Goal: Transaction & Acquisition: Purchase product/service

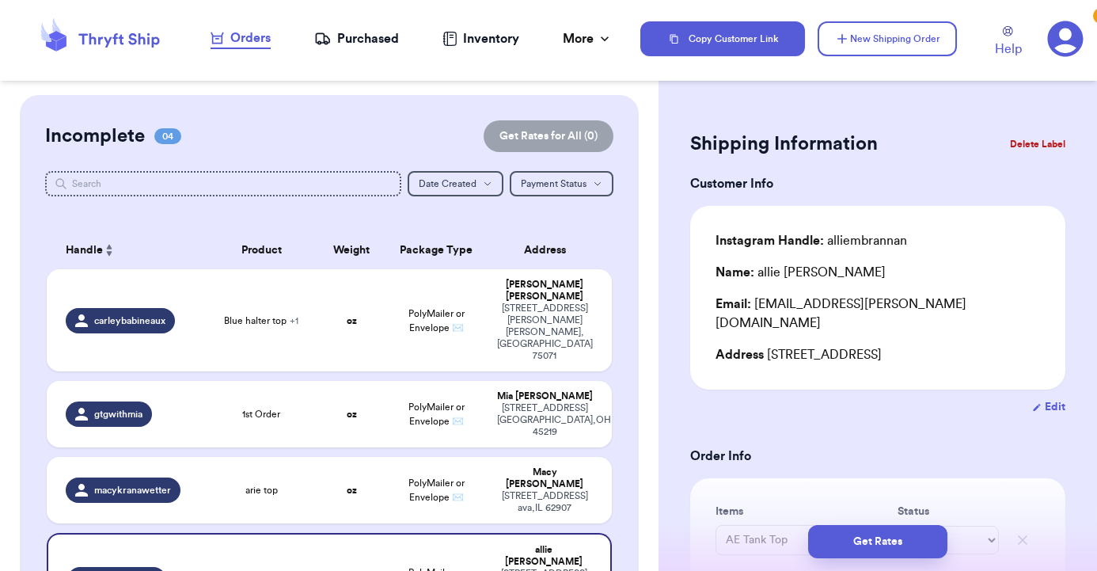
scroll to position [347, 0]
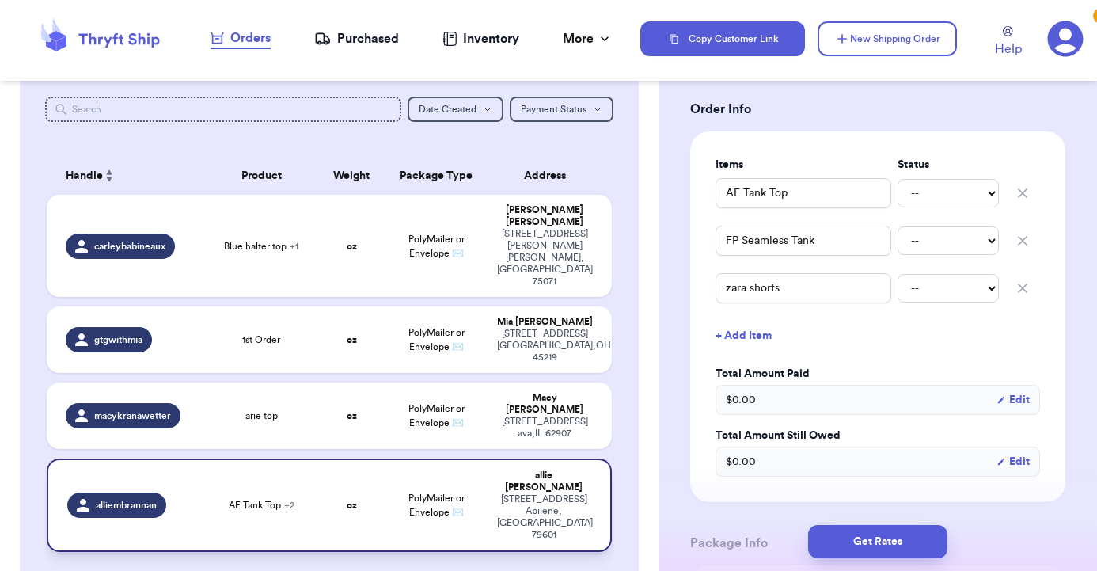
type input "zara shorts"
click at [222, 499] on div "AE Tank Top + 2" at bounding box center [262, 505] width 94 height 13
type input "zara shorts"
type input "AE Tank Top"
type input "FP Seamless Tank"
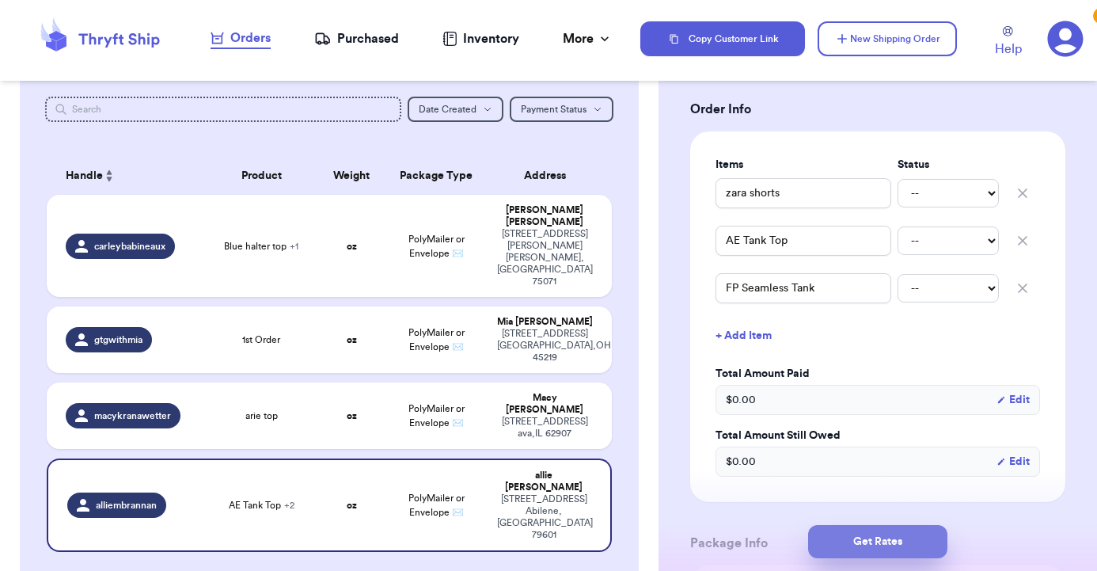
click at [886, 543] on button "Get Rates" at bounding box center [877, 541] width 139 height 33
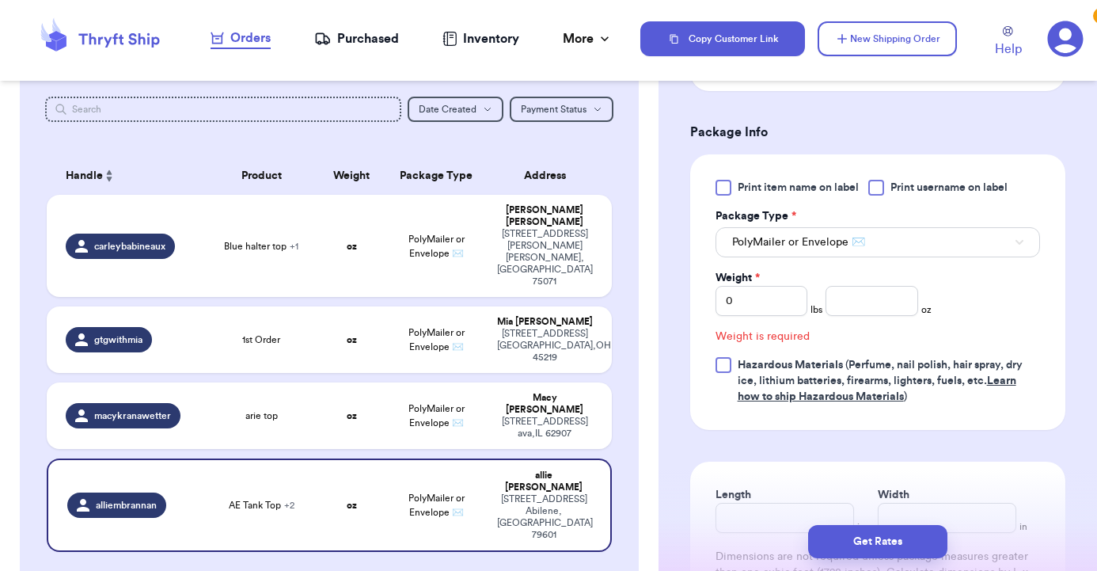
click at [808, 288] on div "Weight * 0 lbs oz" at bounding box center [824, 293] width 217 height 46
click at [796, 286] on input "0" at bounding box center [762, 301] width 93 height 30
click at [872, 286] on input "number" at bounding box center [872, 301] width 93 height 30
click at [765, 511] on input "Length" at bounding box center [785, 518] width 139 height 30
type input "1"
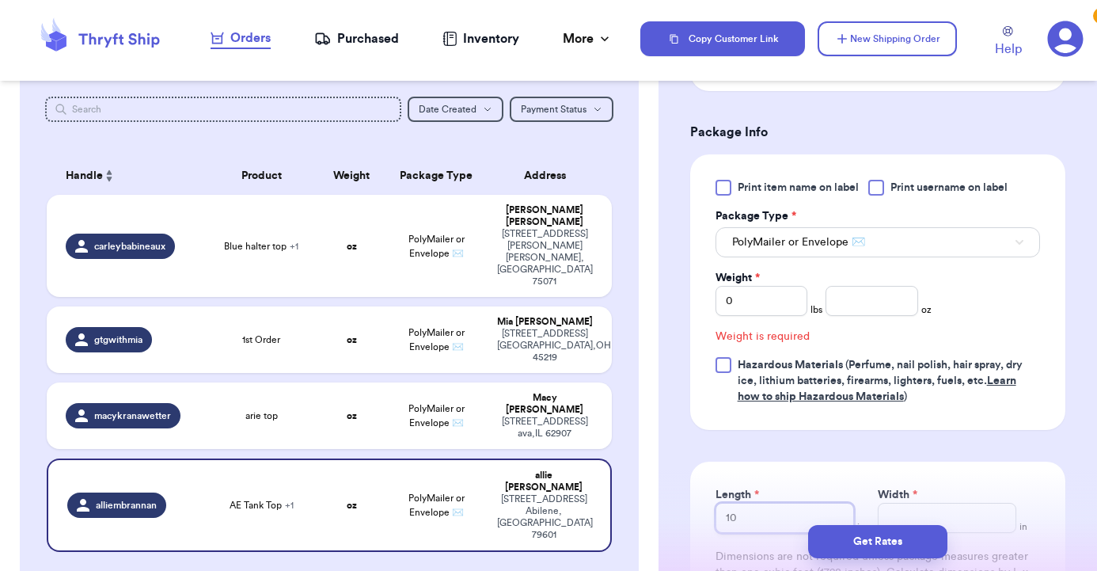
type input "10"
click at [898, 503] on input "Width *" at bounding box center [947, 518] width 139 height 30
type input "1"
type input "10"
click at [878, 286] on input "number" at bounding box center [872, 301] width 93 height 30
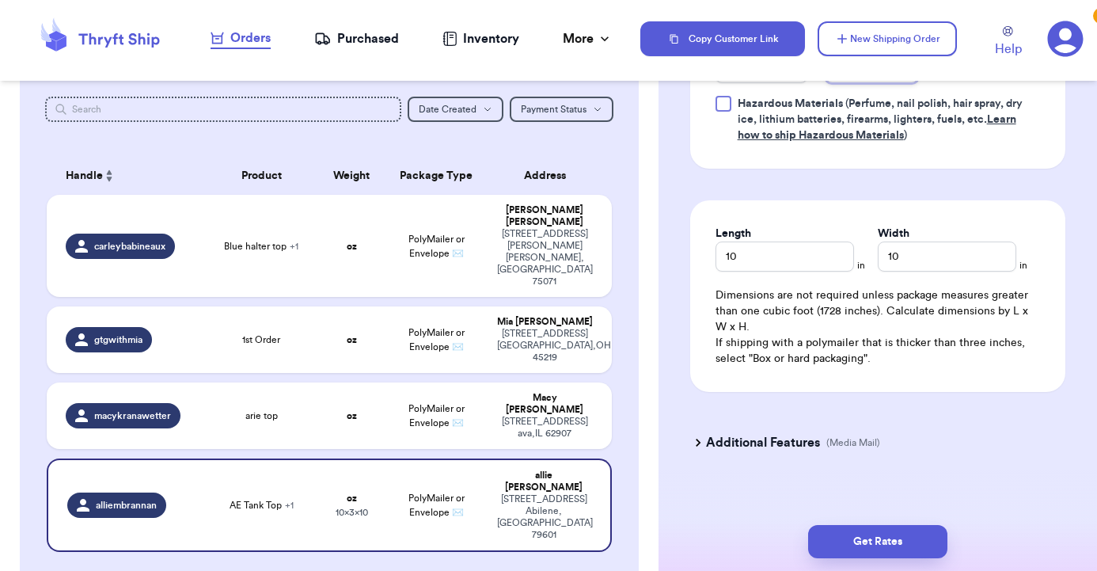
scroll to position [989, 0]
type input "15.9"
click at [861, 536] on button "Get Rates" at bounding box center [877, 541] width 139 height 33
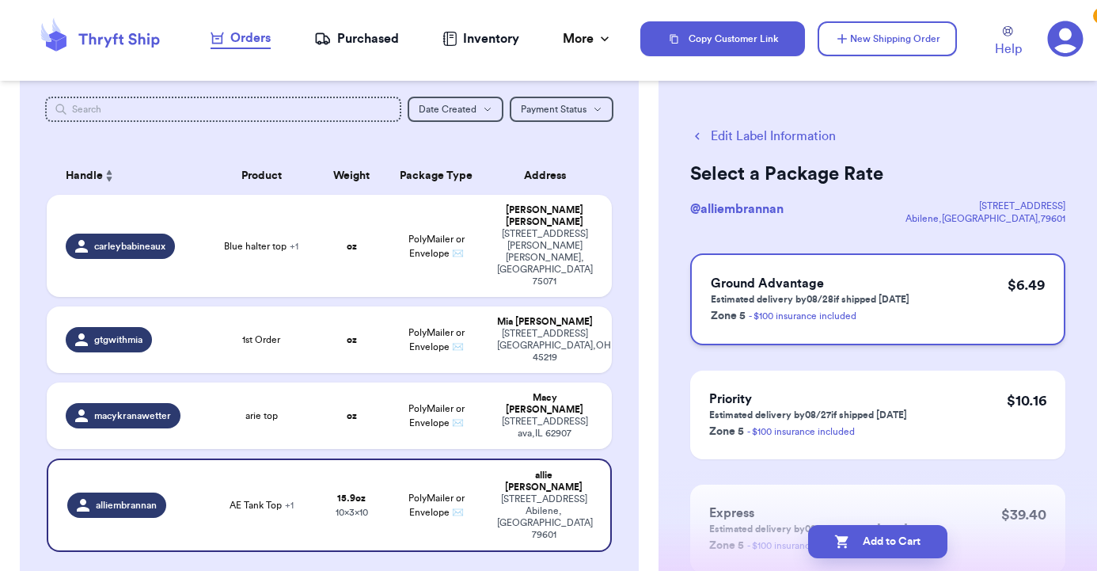
click at [762, 296] on p "Estimated delivery by 08/28 if shipped [DATE]" at bounding box center [810, 299] width 199 height 13
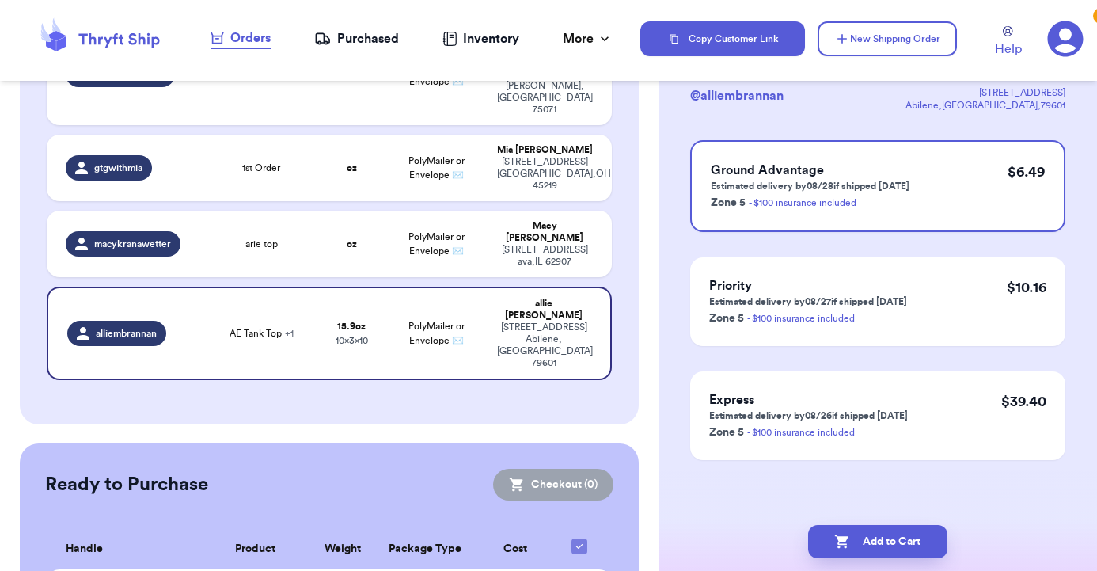
scroll to position [245, 0]
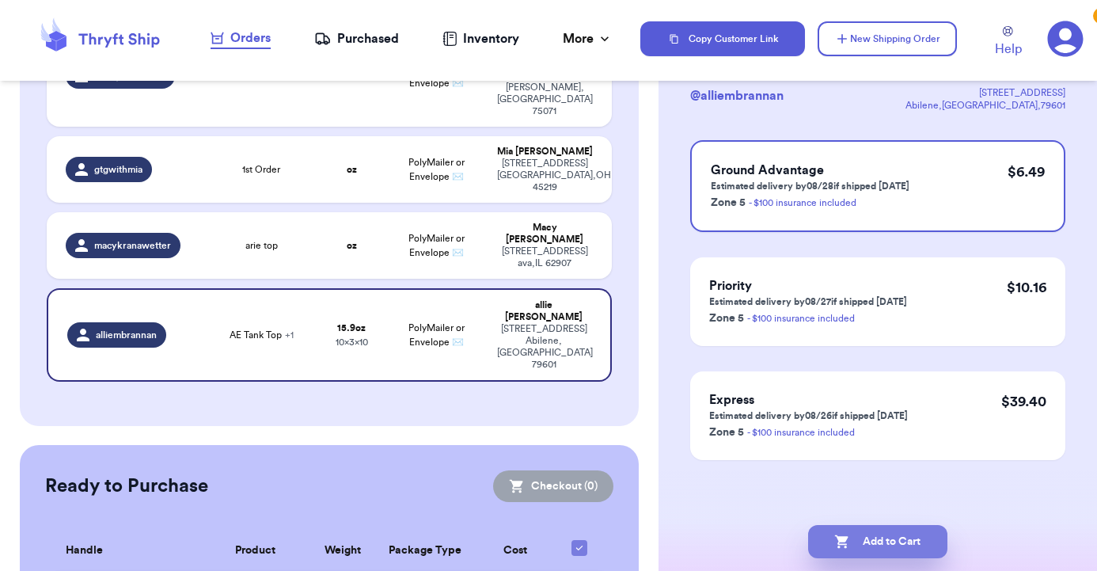
click at [826, 538] on button "Add to Cart" at bounding box center [877, 541] width 139 height 33
checkbox input "true"
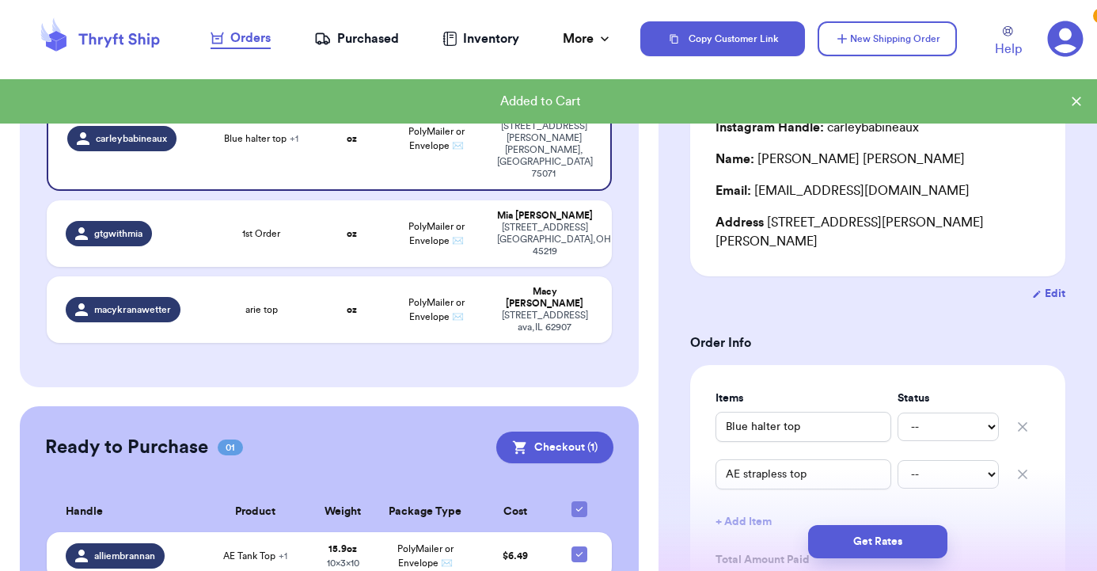
scroll to position [0, 0]
click at [571, 432] on button "Checkout ( 1 )" at bounding box center [554, 448] width 117 height 32
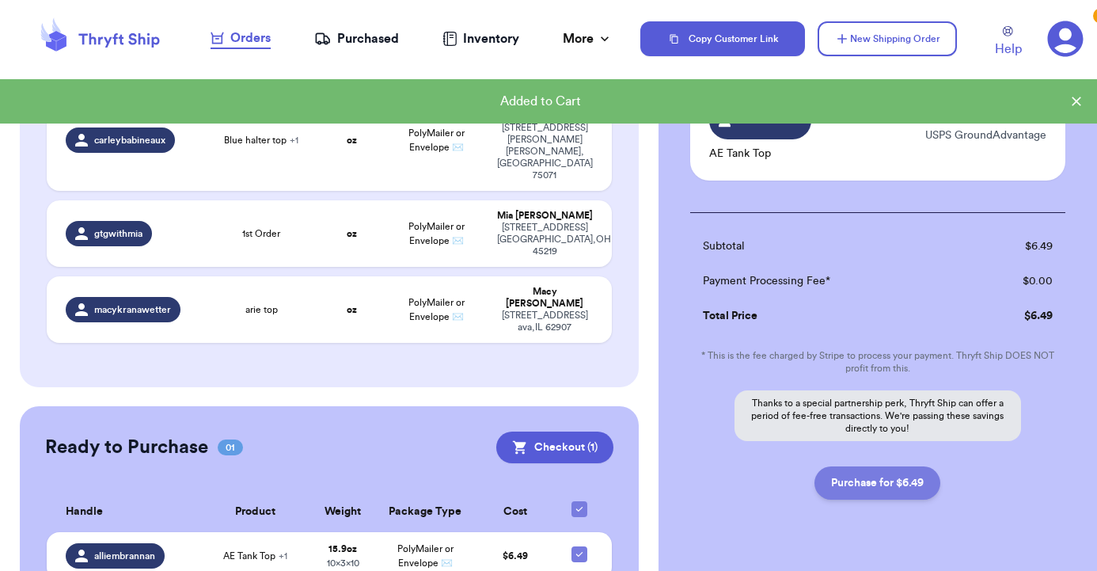
click at [905, 482] on button "Purchase for $6.49" at bounding box center [878, 482] width 126 height 33
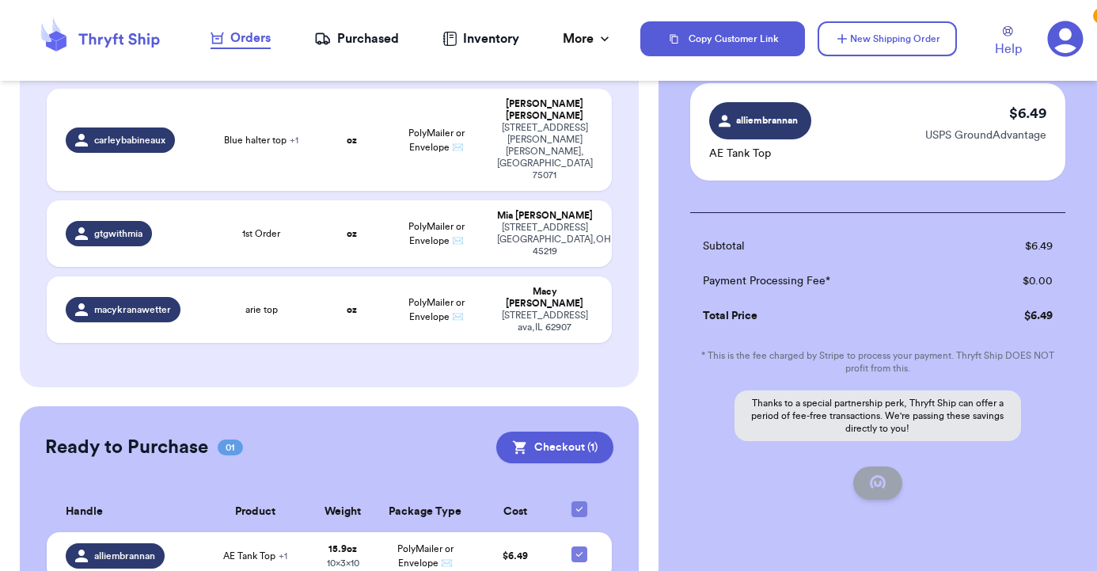
checkbox input "false"
checkbox input "true"
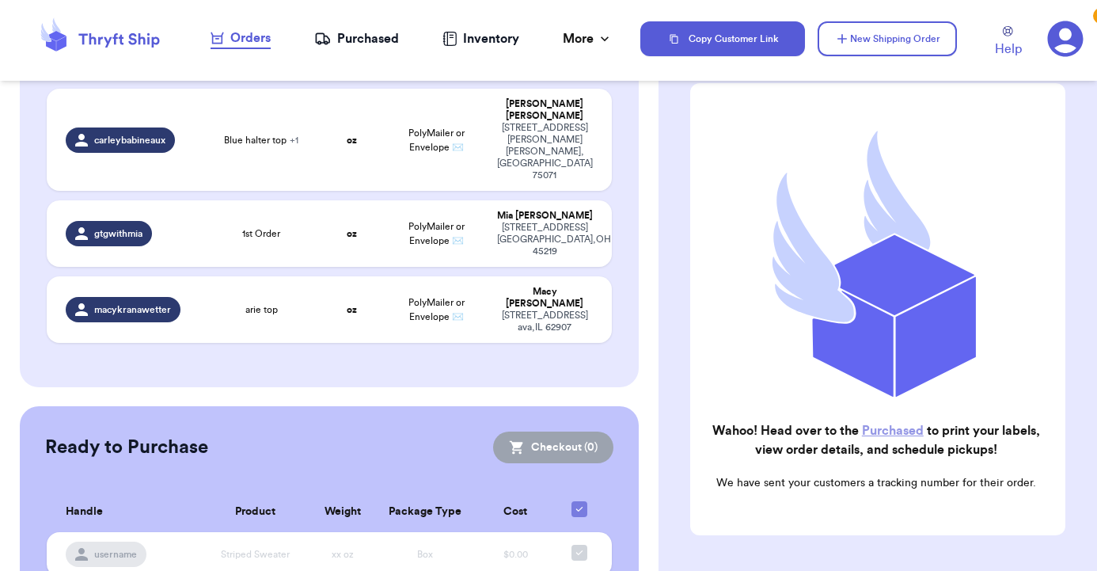
scroll to position [177, 0]
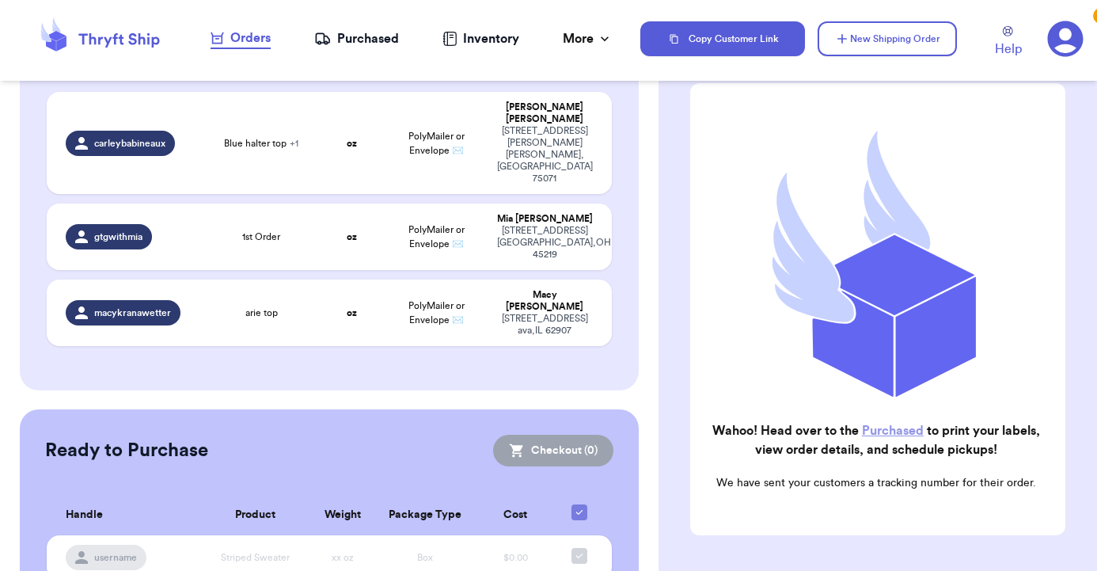
click at [914, 432] on link "Purchased" at bounding box center [893, 430] width 62 height 13
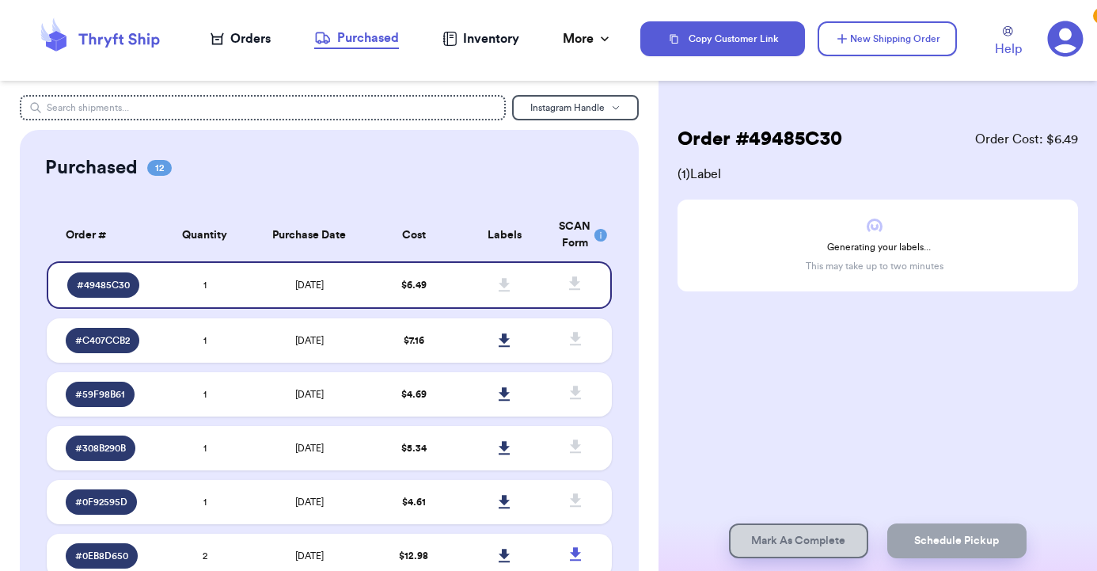
click at [254, 41] on div "Orders" at bounding box center [241, 38] width 60 height 19
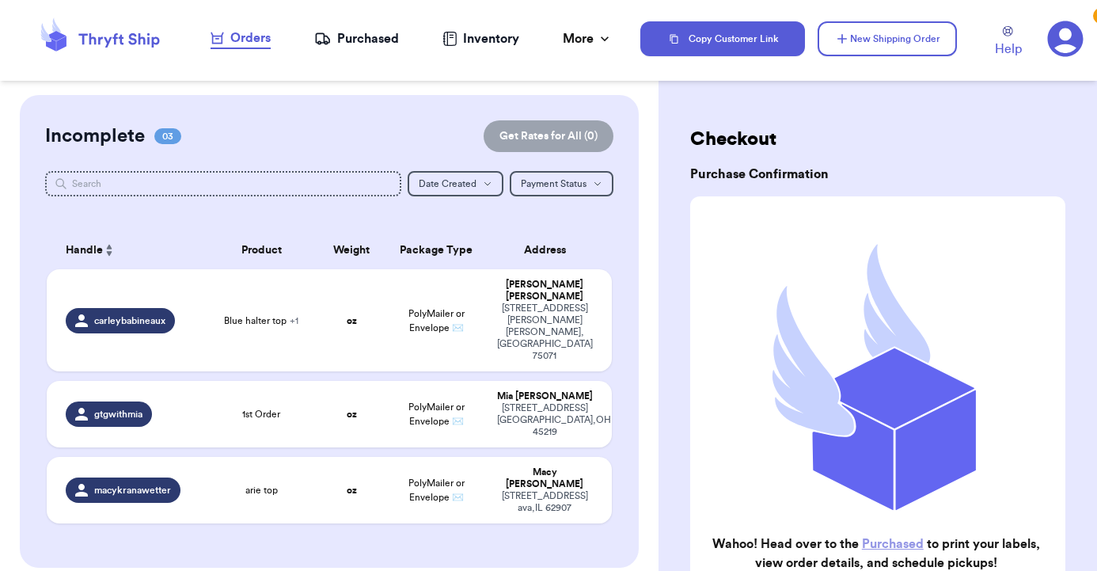
click at [330, 40] on icon at bounding box center [322, 39] width 17 height 16
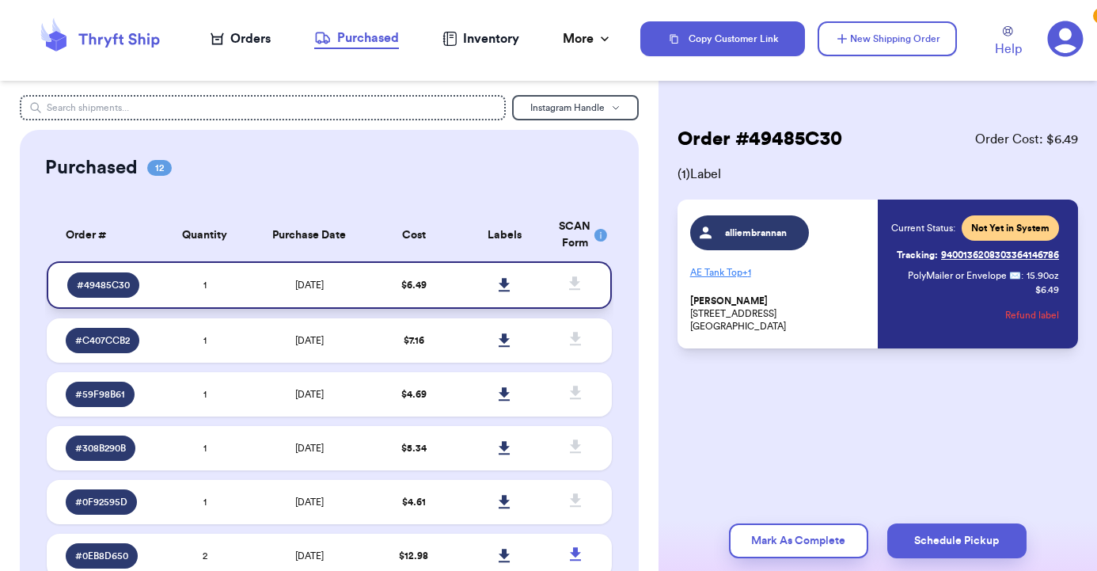
click at [504, 290] on icon at bounding box center [504, 284] width 11 height 13
